Goal: Task Accomplishment & Management: Use online tool/utility

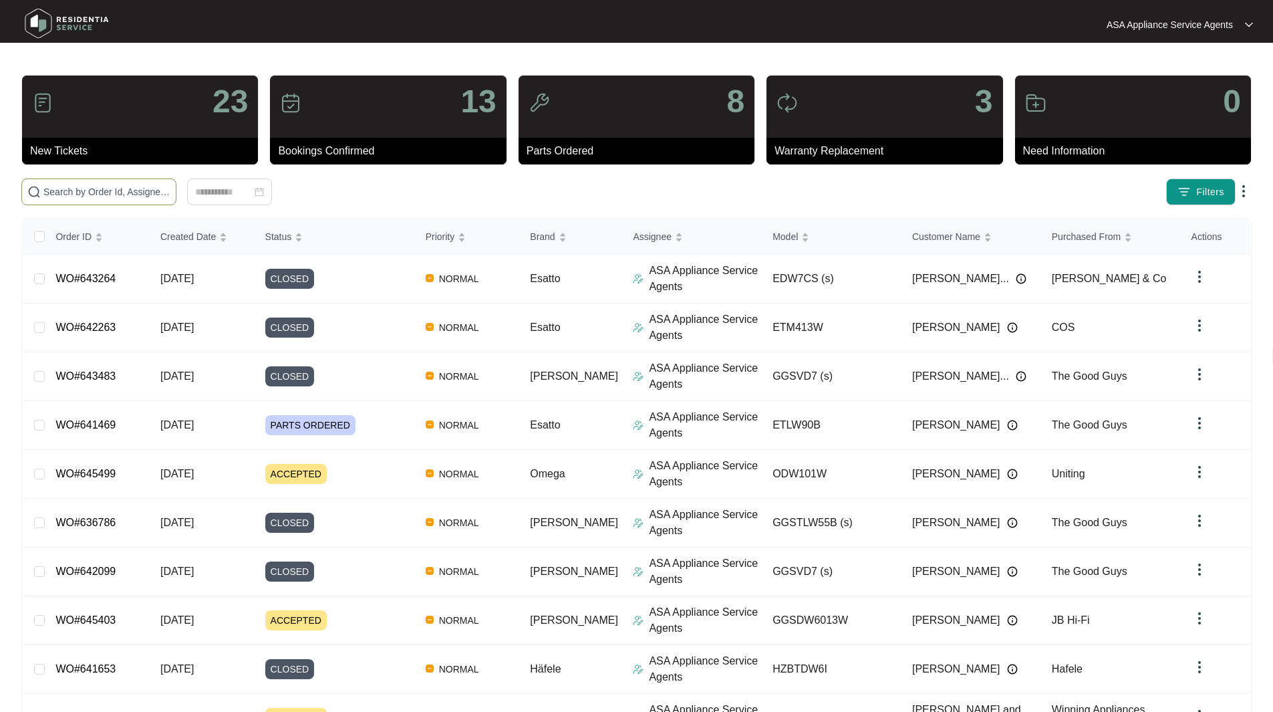
click at [170, 189] on input "text" at bounding box center [106, 191] width 127 height 15
paste input "WO#643293"
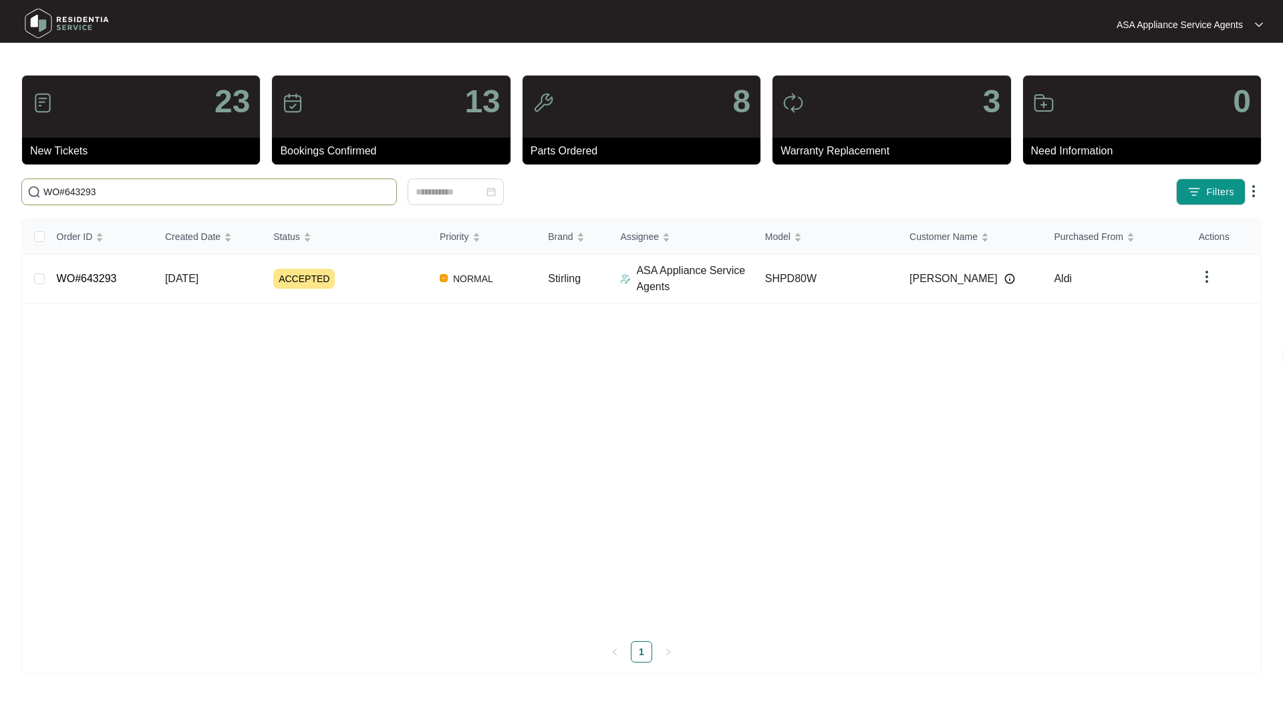
type input "WO#643293"
click at [74, 279] on link "WO#643293" at bounding box center [87, 278] width 60 height 11
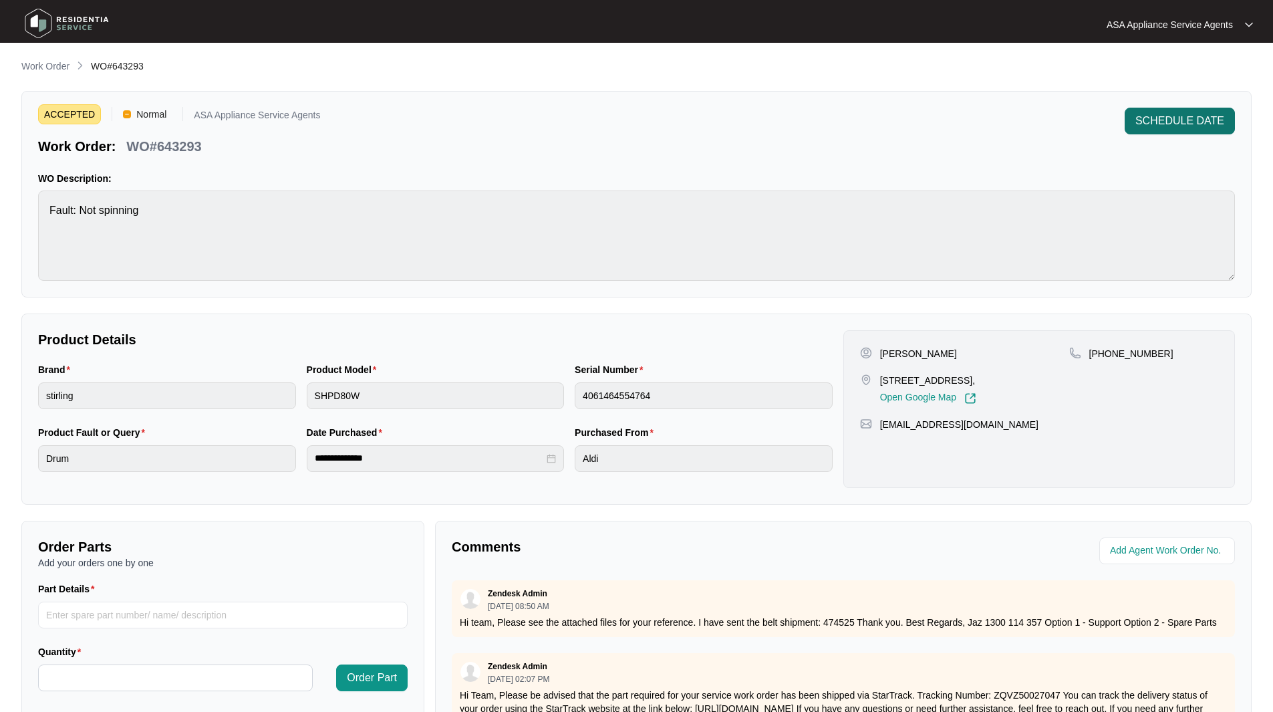
click at [1173, 122] on span "SCHEDULE DATE" at bounding box center [1179, 121] width 89 height 16
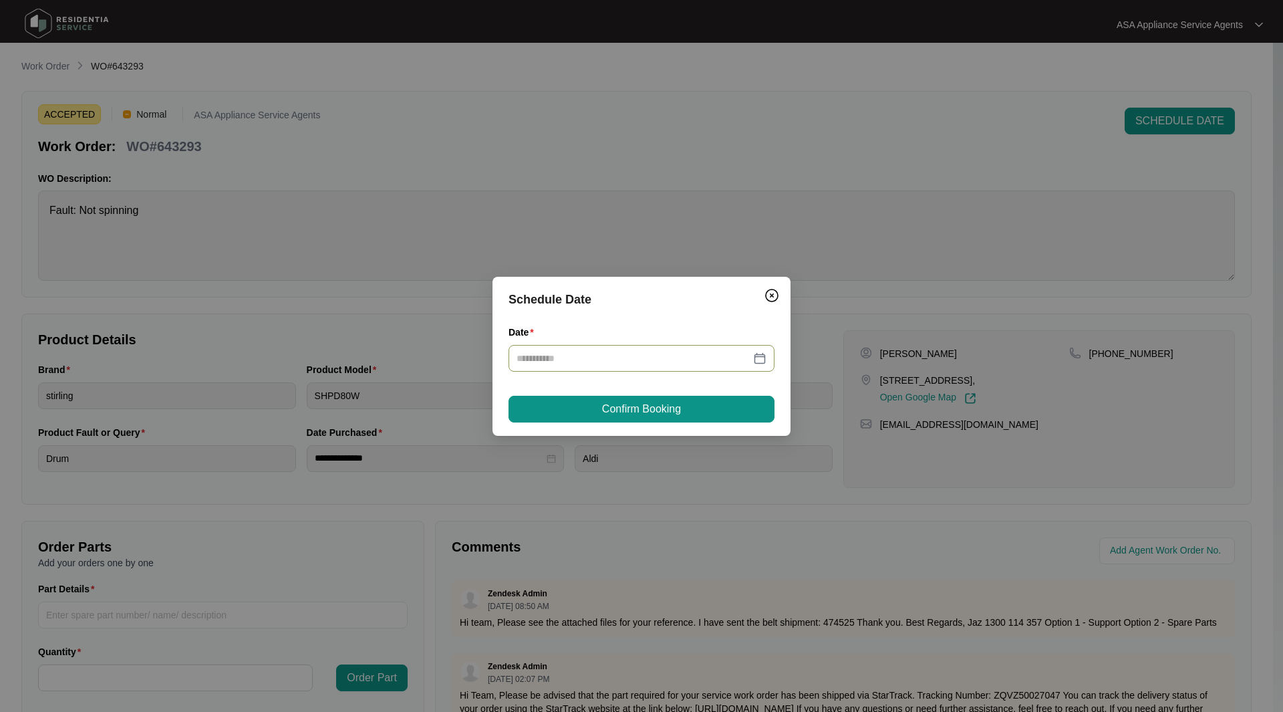
click at [758, 364] on div at bounding box center [641, 358] width 250 height 15
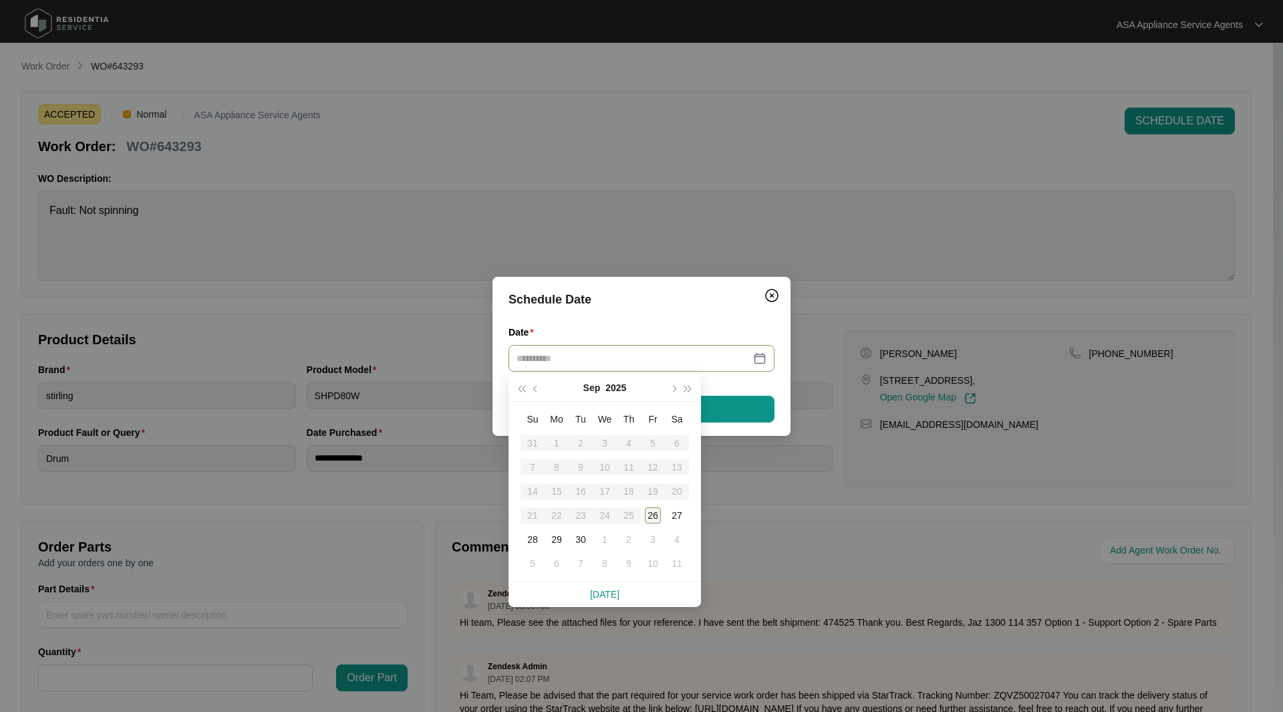
type input "**********"
click at [655, 509] on div "26" at bounding box center [653, 515] width 16 height 16
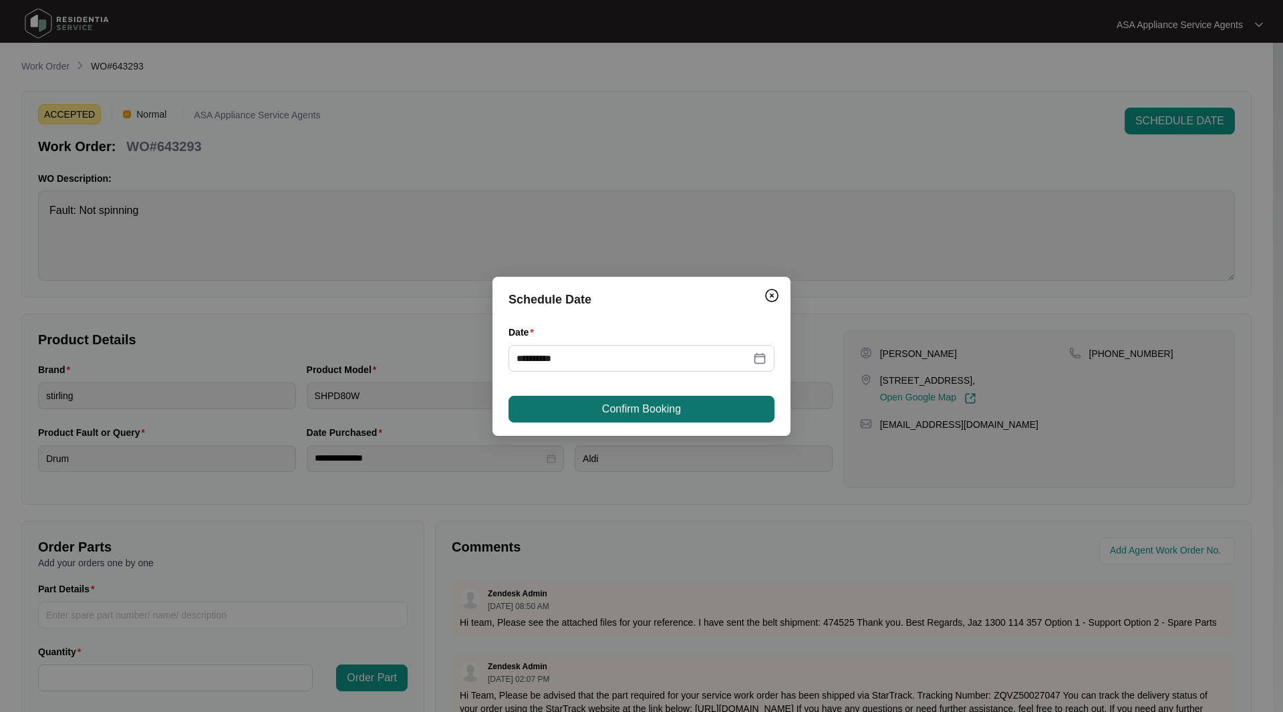
click at [638, 412] on span "Confirm Booking" at bounding box center [641, 409] width 79 height 16
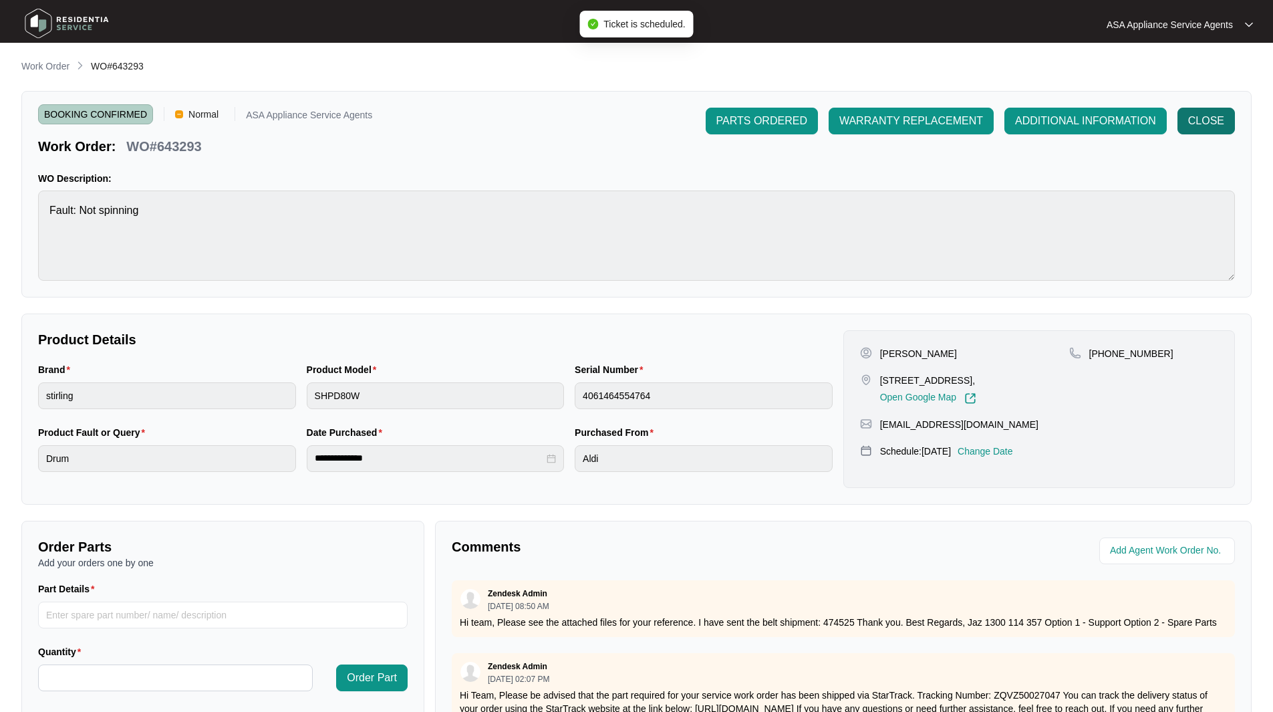
click at [1209, 122] on span "CLOSE" at bounding box center [1206, 121] width 36 height 16
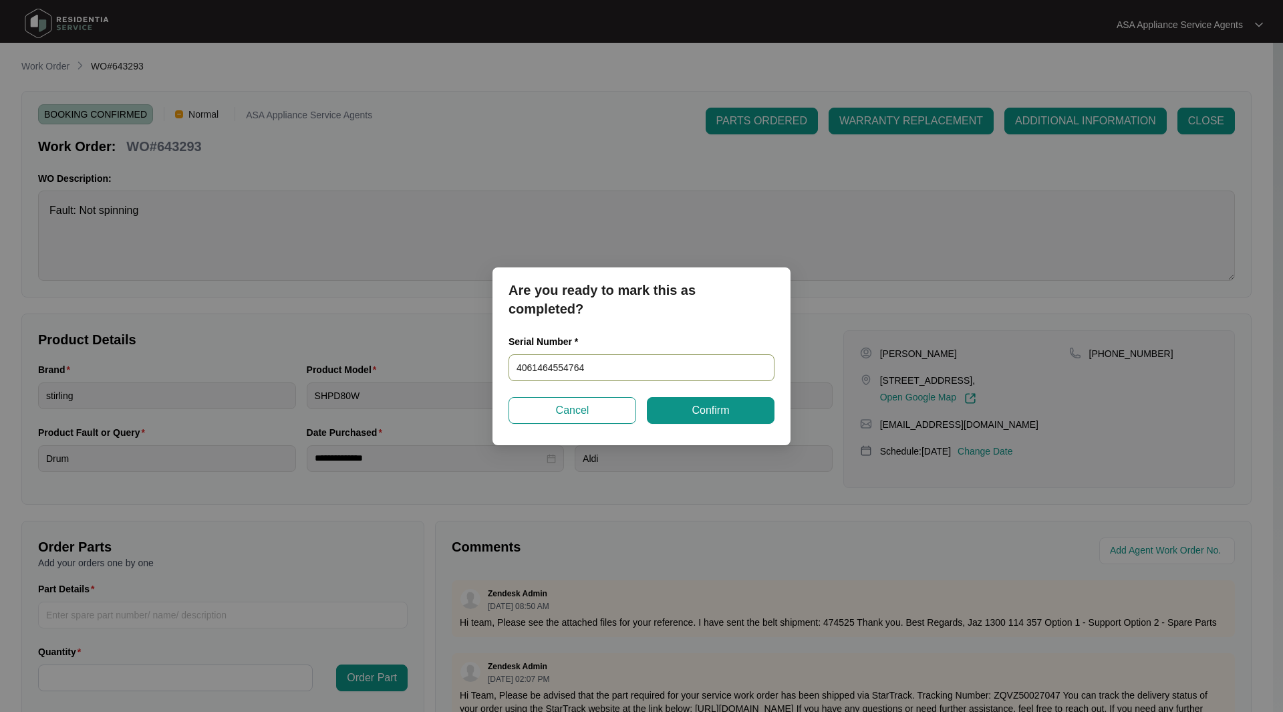
drag, startPoint x: 534, startPoint y: 380, endPoint x: 471, endPoint y: 367, distance: 64.2
click at [474, 380] on div "Are you ready to mark this as completed? Serial Number * 4061464554764 Cancel C…" at bounding box center [641, 356] width 1283 height 712
paste input "540J253020135065P00052"
type input "540J253020135065P00052"
click at [732, 412] on button "Confirm" at bounding box center [711, 410] width 128 height 27
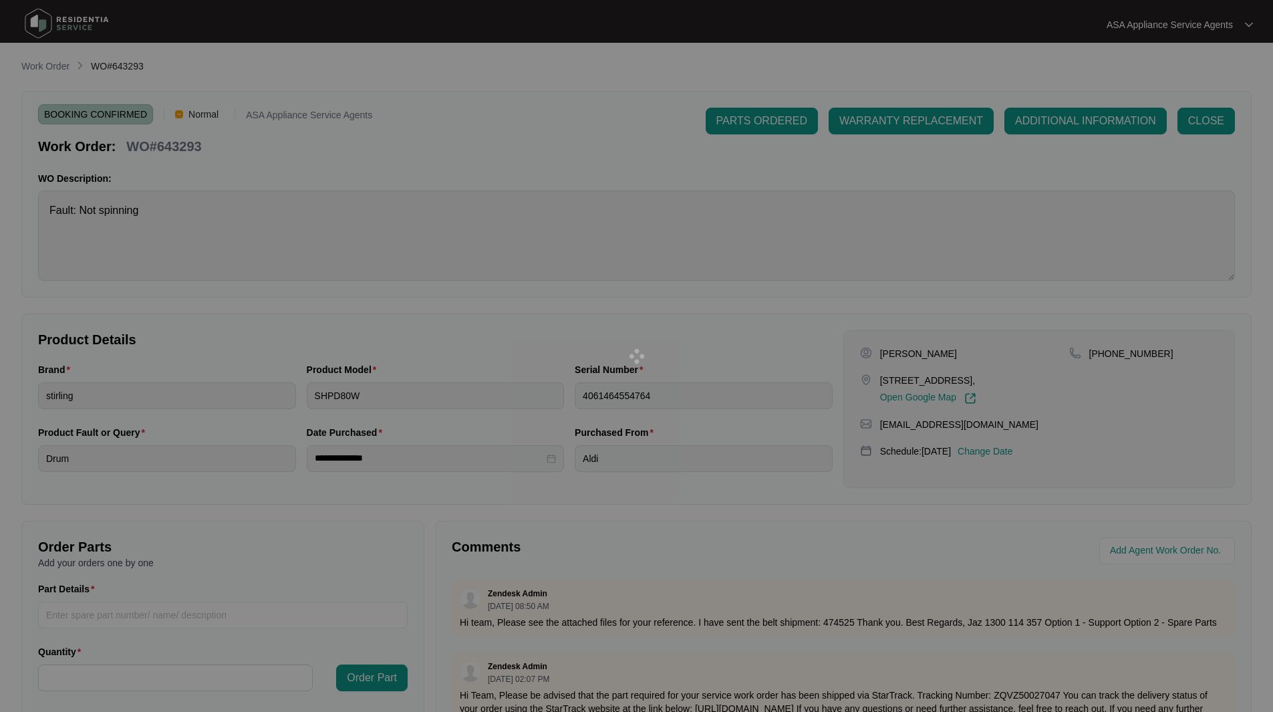
type input "540J253020135065P00052"
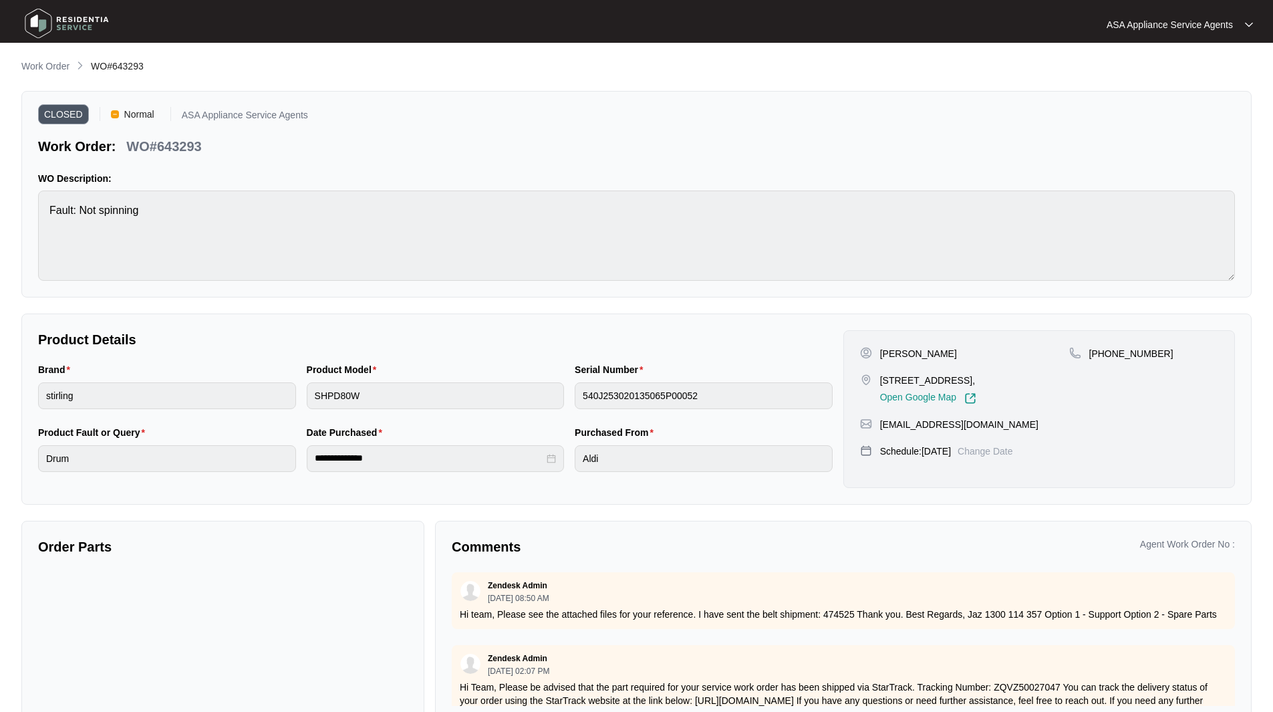
drag, startPoint x: 39, startPoint y: 19, endPoint x: 32, endPoint y: 15, distance: 7.5
click at [37, 19] on img at bounding box center [67, 23] width 94 height 40
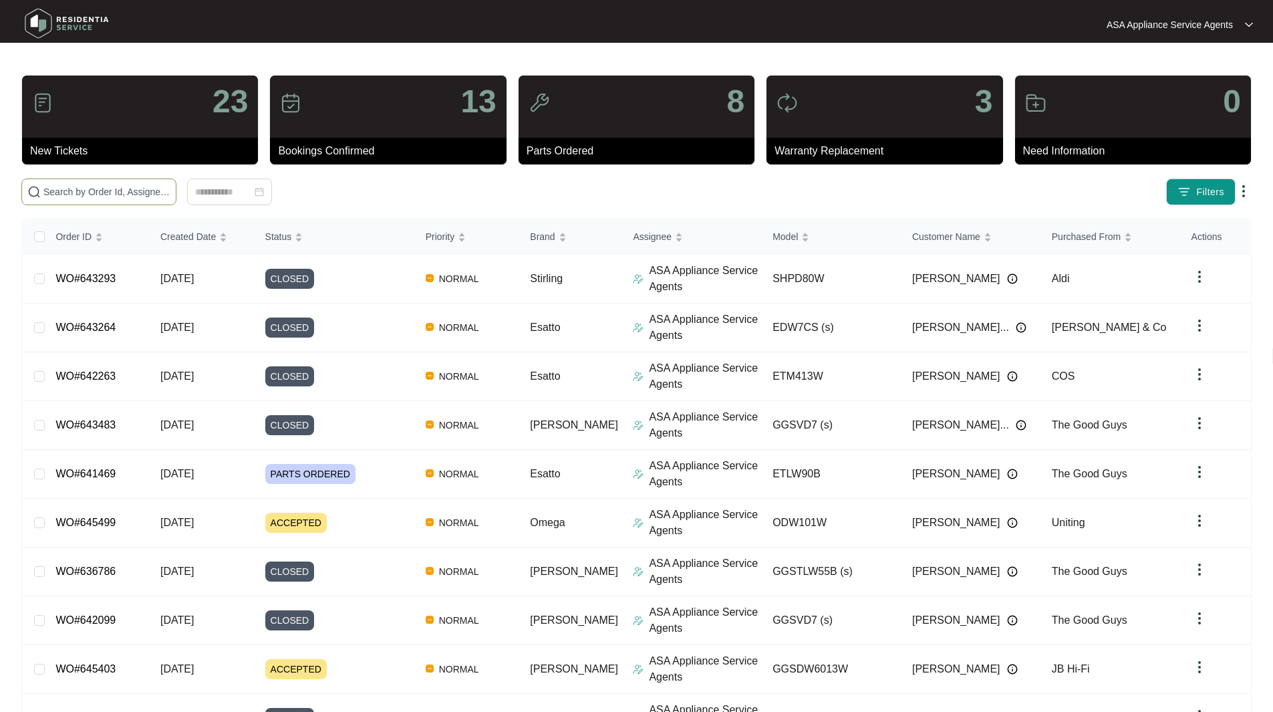
click at [170, 197] on input "text" at bounding box center [106, 191] width 127 height 15
paste input "WO#644070"
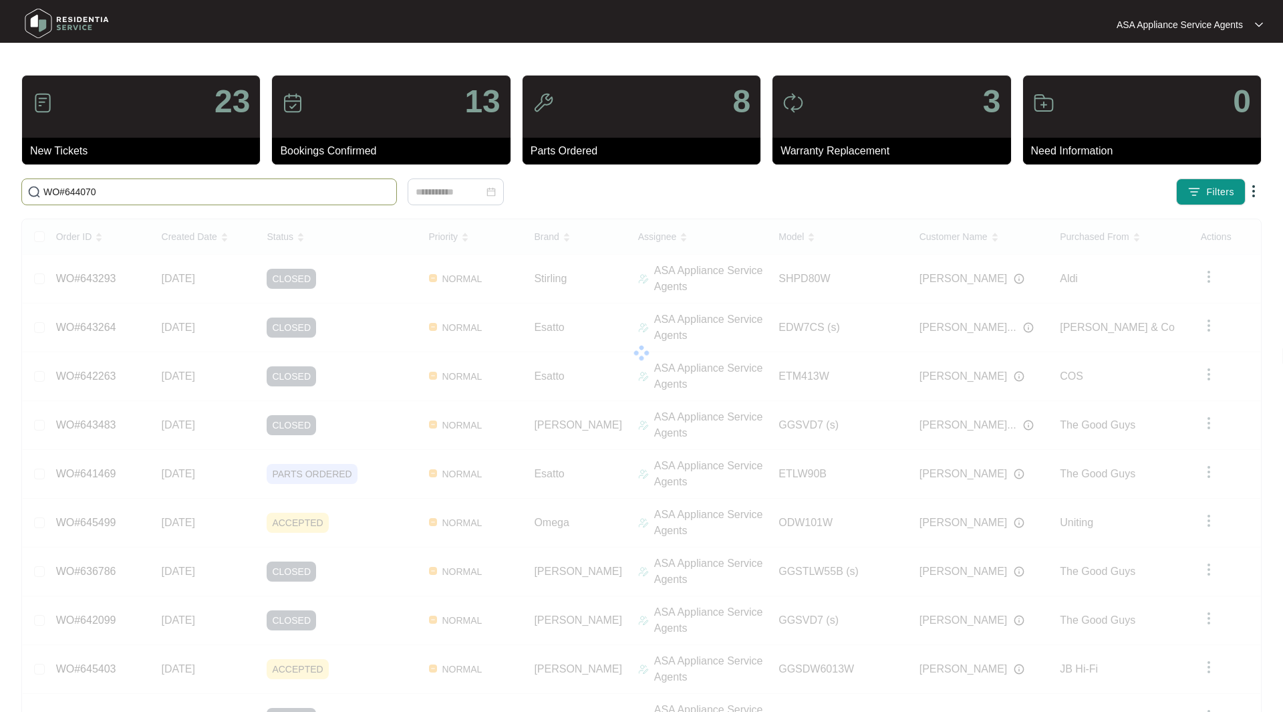
type input "WO#644070"
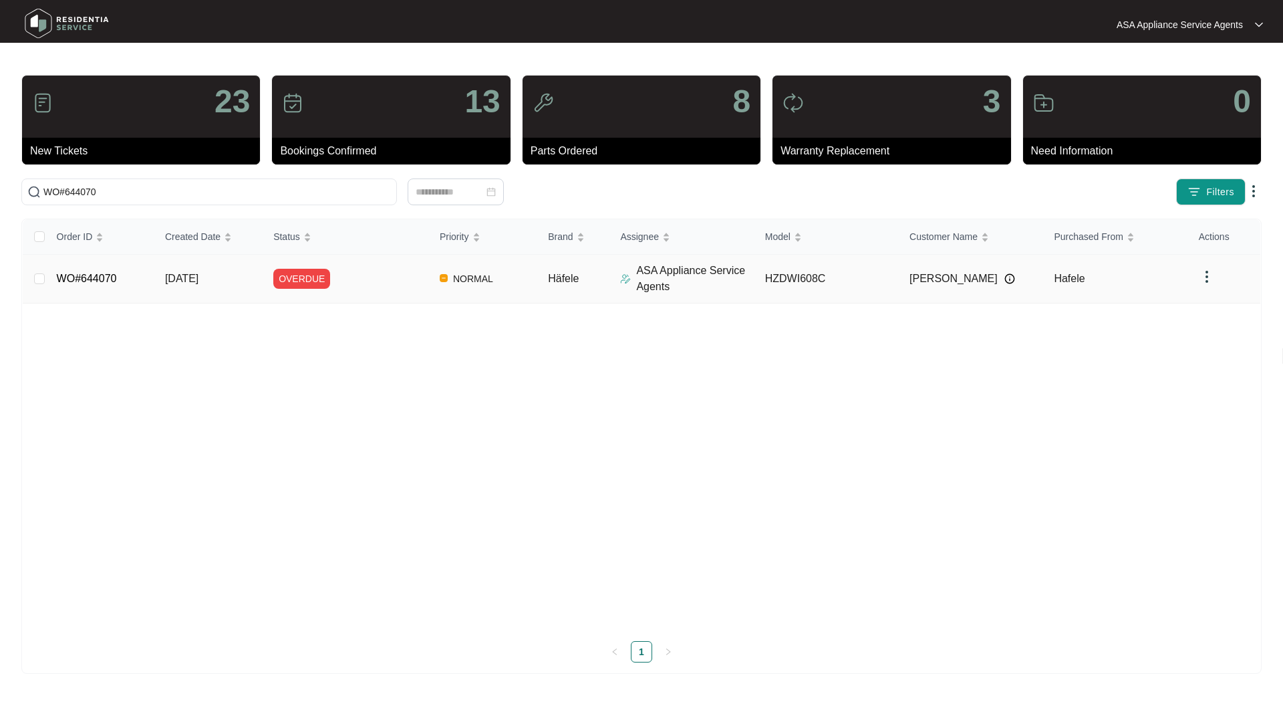
click at [82, 277] on div "Order ID Created Date Status Priority Brand Assignee Model Customer Name Purcha…" at bounding box center [641, 440] width 1237 height 443
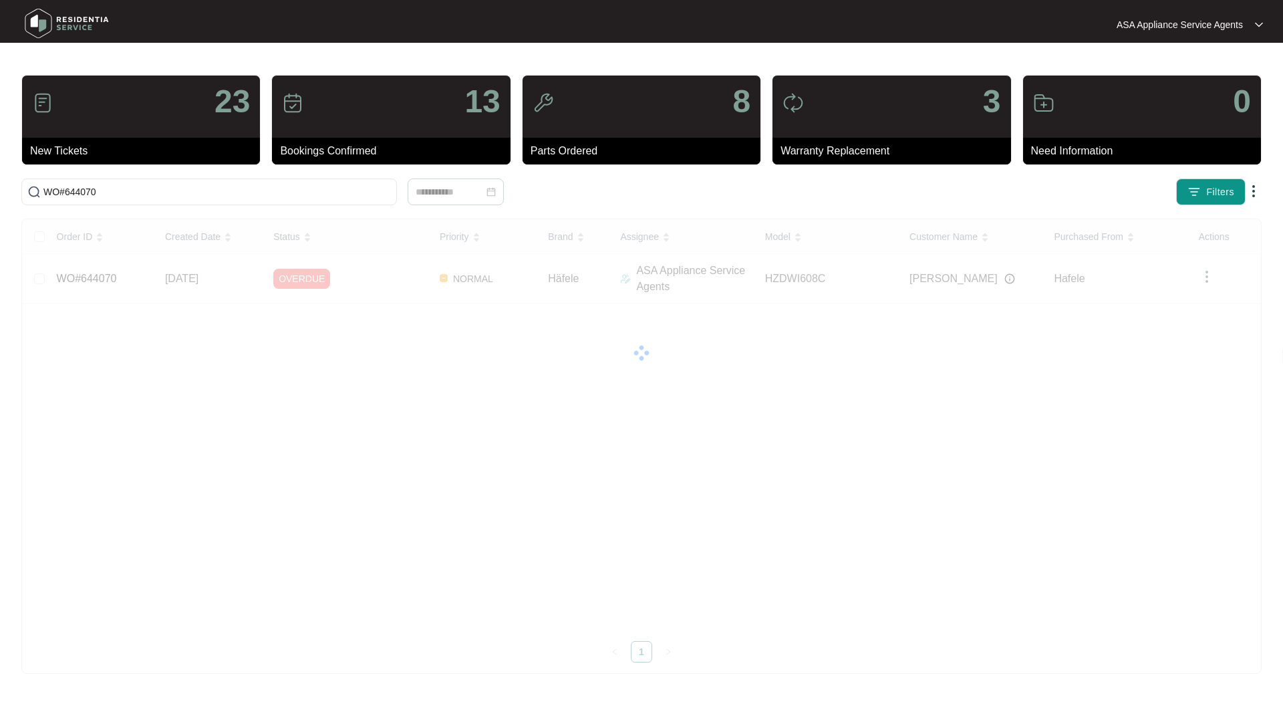
click at [104, 281] on div "Order ID Created Date Status Priority Brand Assignee Model Customer Name Purcha…" at bounding box center [641, 440] width 1237 height 443
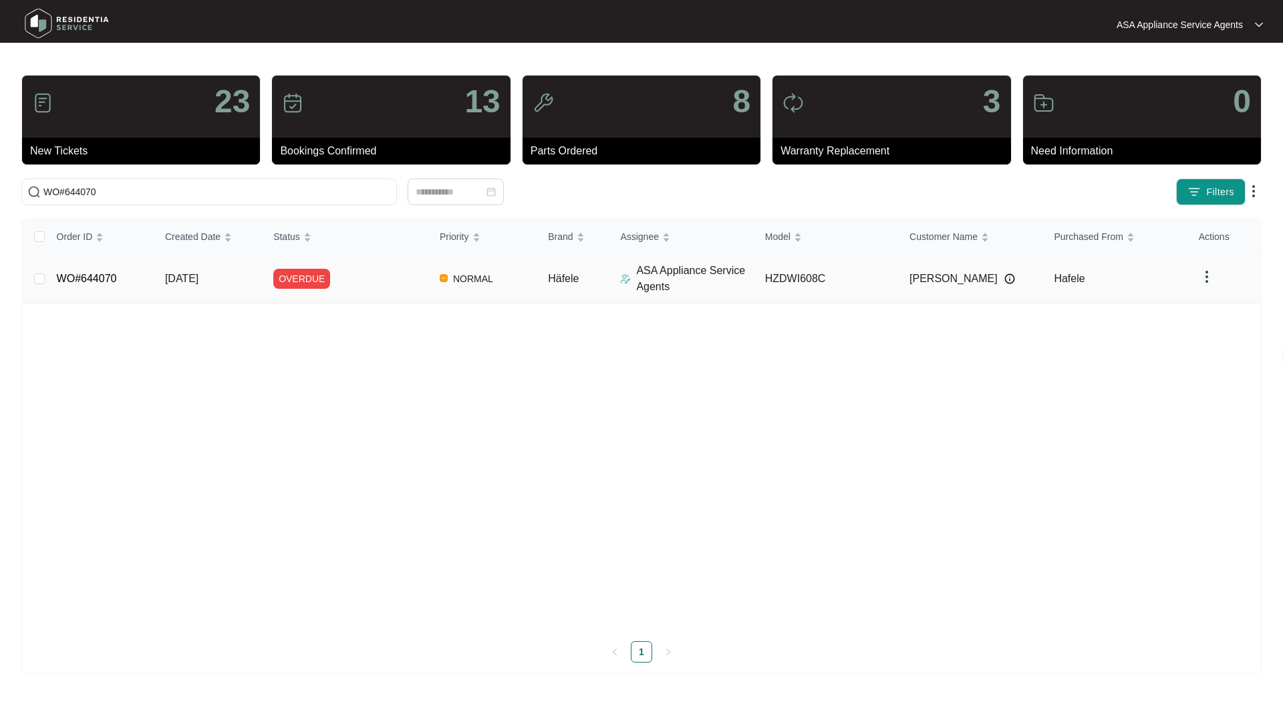
click at [86, 280] on link "WO#644070" at bounding box center [87, 278] width 60 height 11
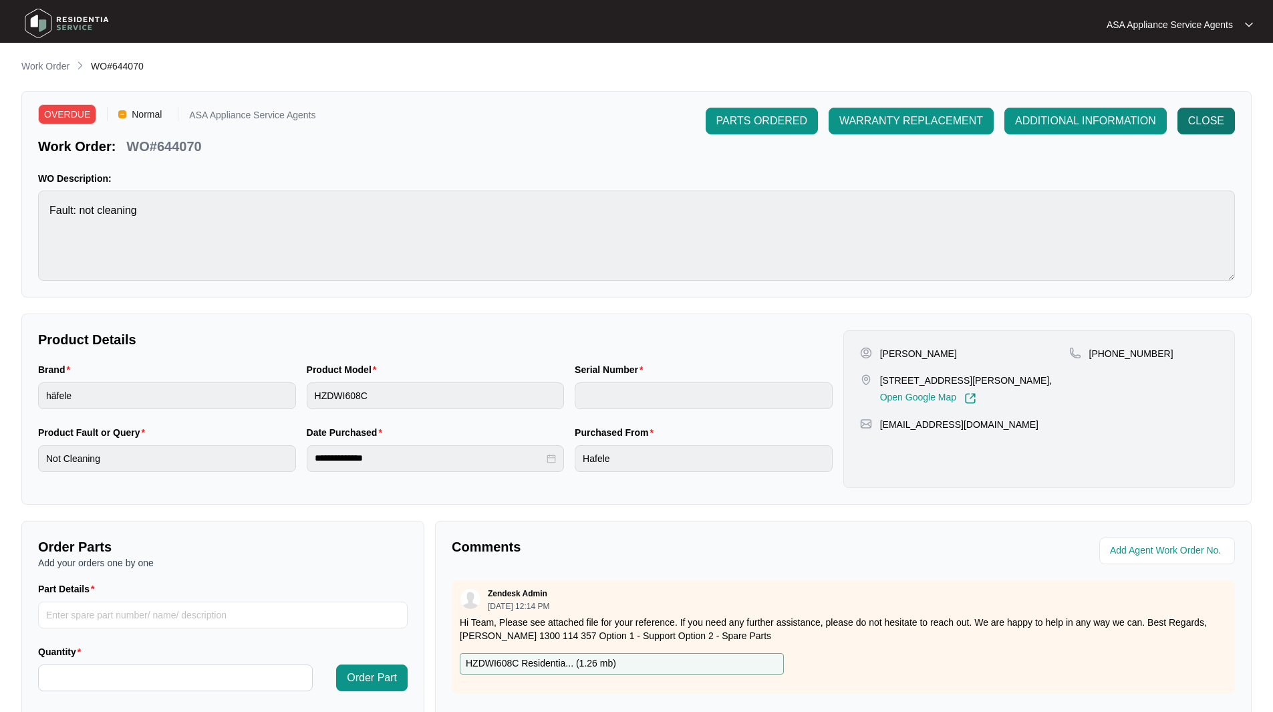
click at [1225, 125] on button "CLOSE" at bounding box center [1205, 121] width 57 height 27
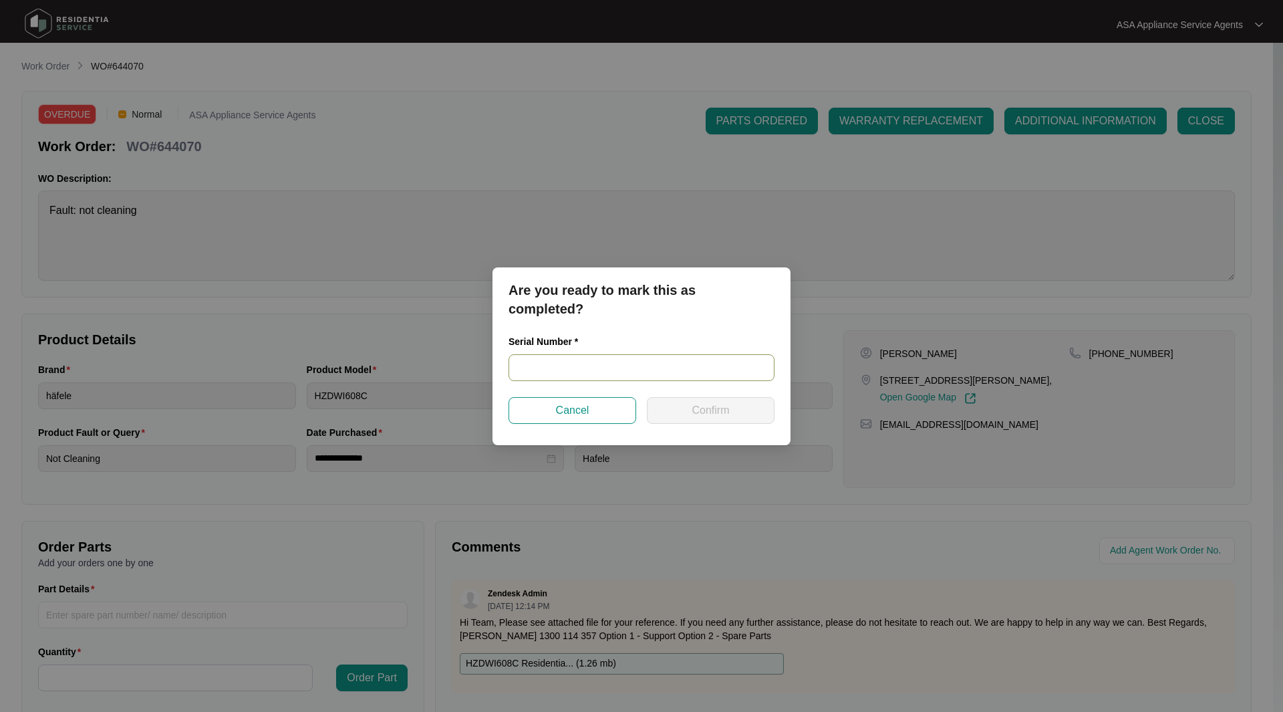
click at [643, 363] on input "text" at bounding box center [641, 367] width 266 height 27
paste input "21053612030100083"
type input "21053612030100083"
click at [706, 410] on span "Confirm" at bounding box center [710, 410] width 37 height 16
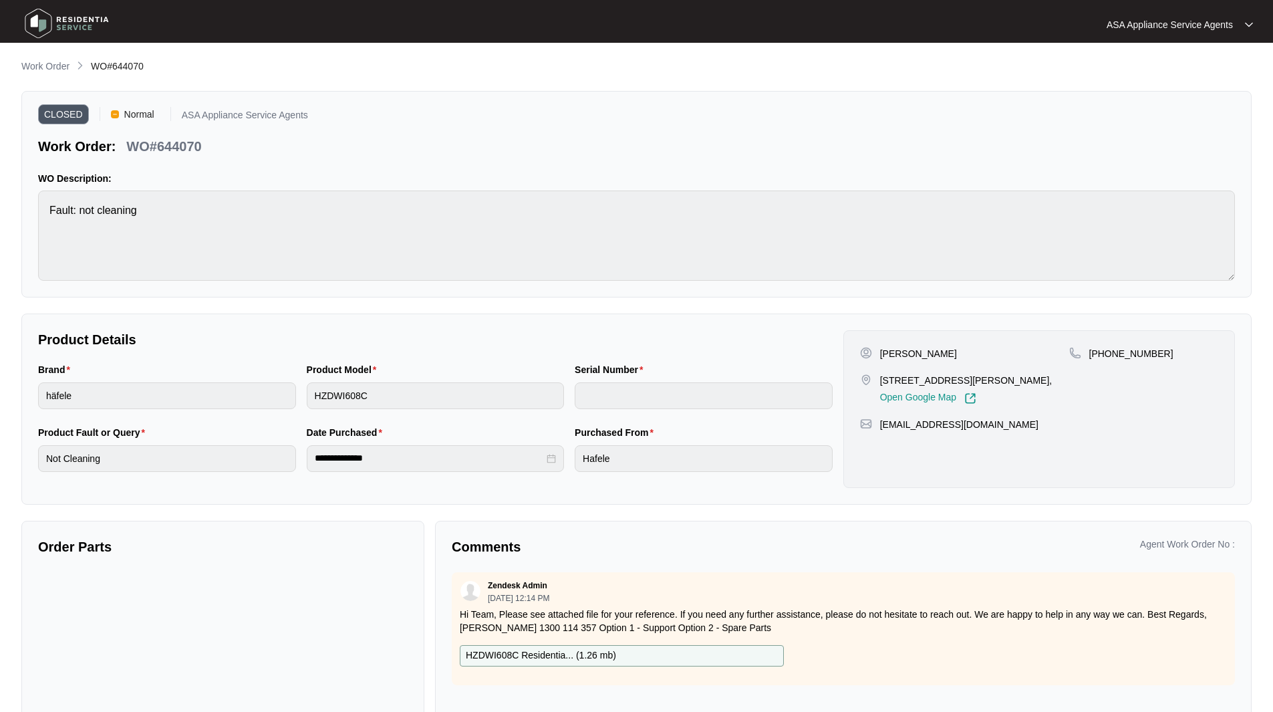
type input "21053612030100083"
